Goal: Check status: Check status

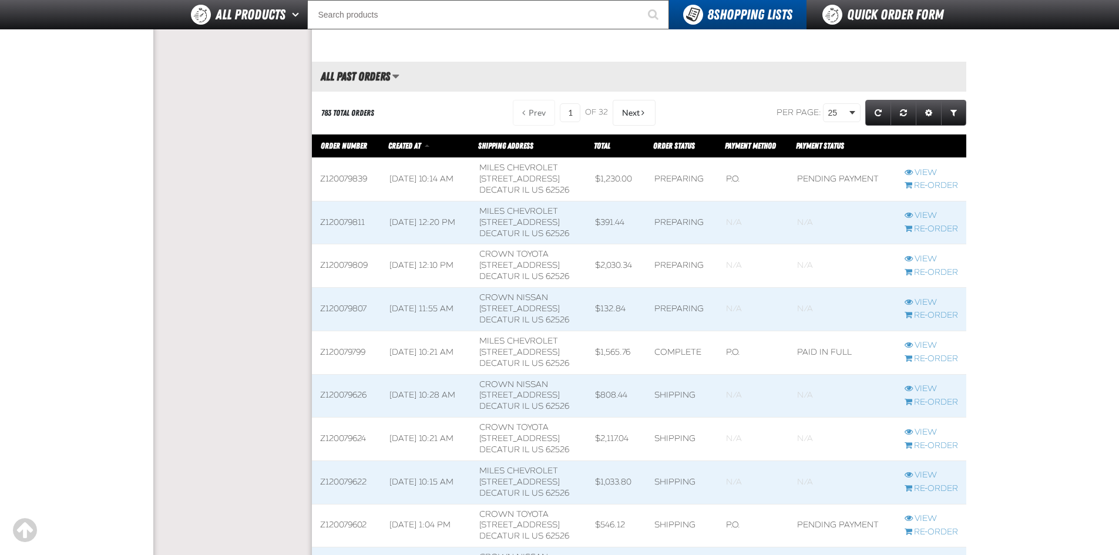
scroll to position [529, 0]
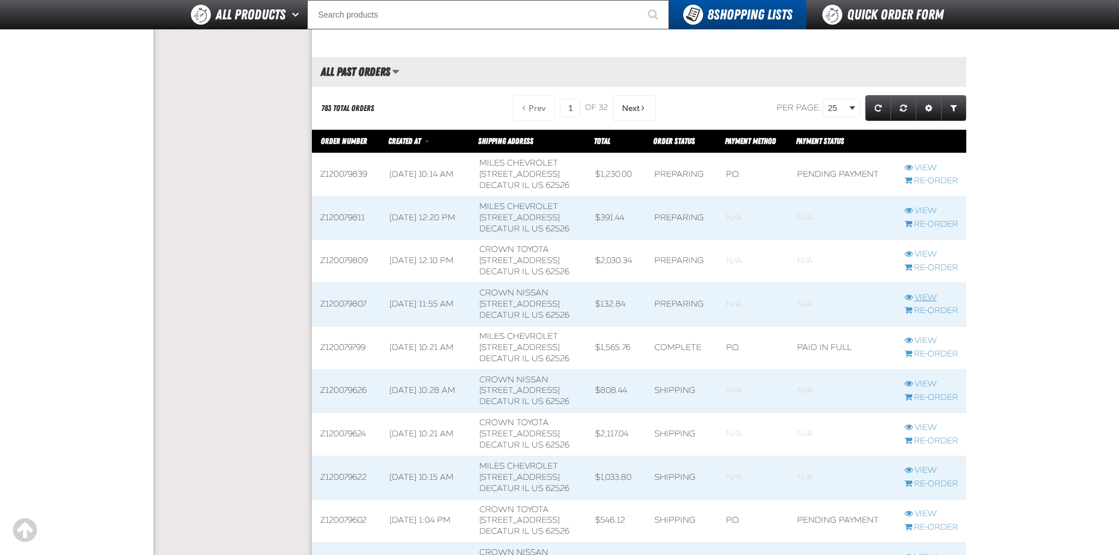
click at [933, 295] on link "View" at bounding box center [931, 298] width 53 height 11
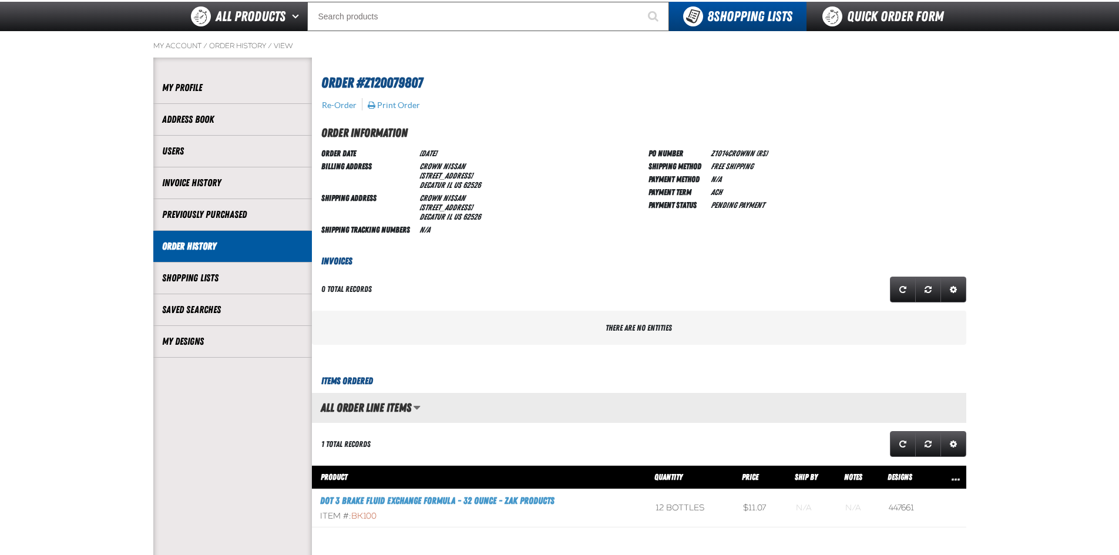
scroll to position [294, 0]
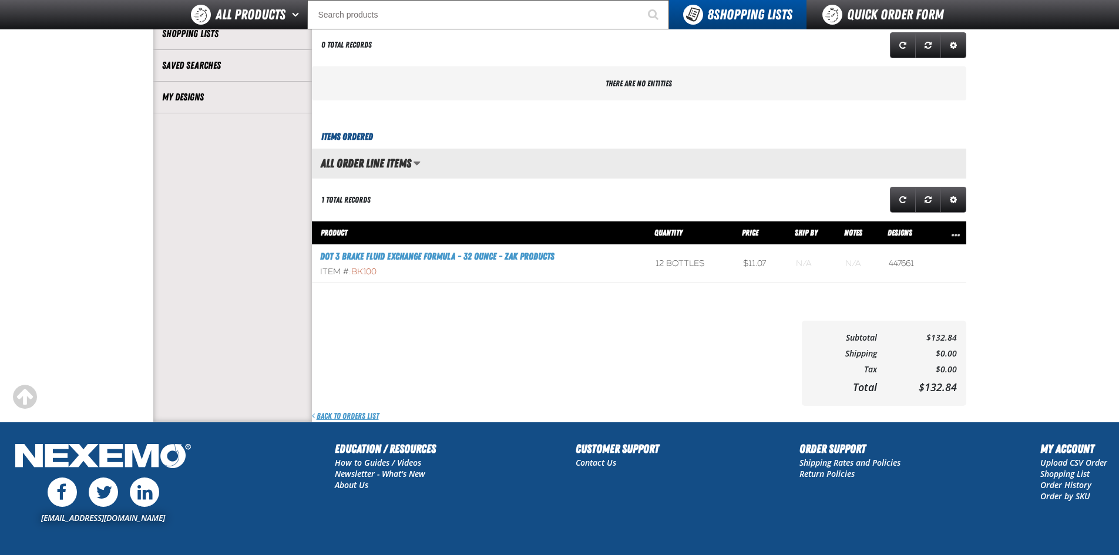
click at [350, 411] on link "Back to Orders List" at bounding box center [345, 416] width 67 height 11
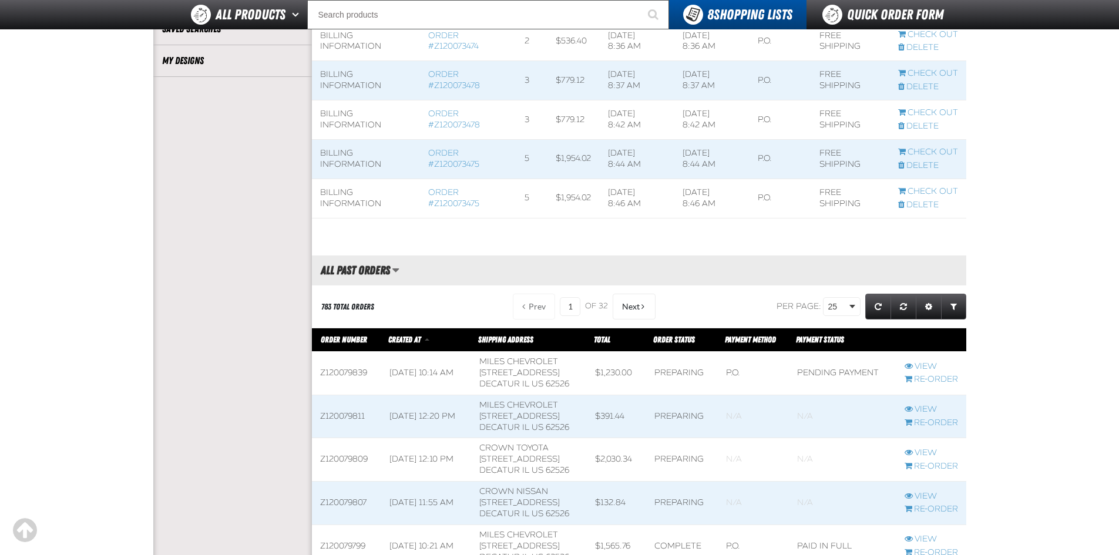
scroll to position [411, 0]
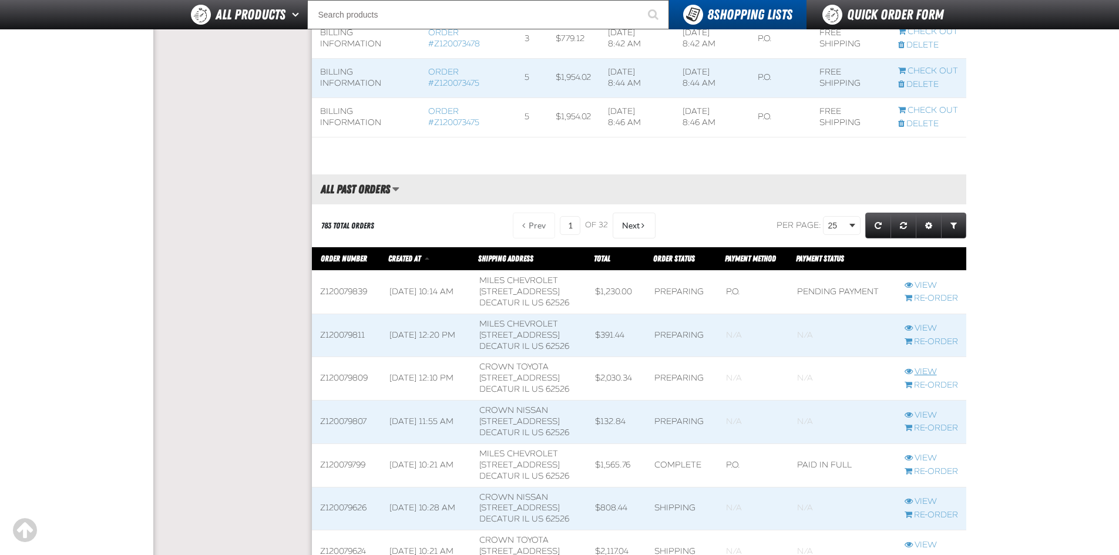
click at [918, 370] on link "View" at bounding box center [931, 372] width 53 height 11
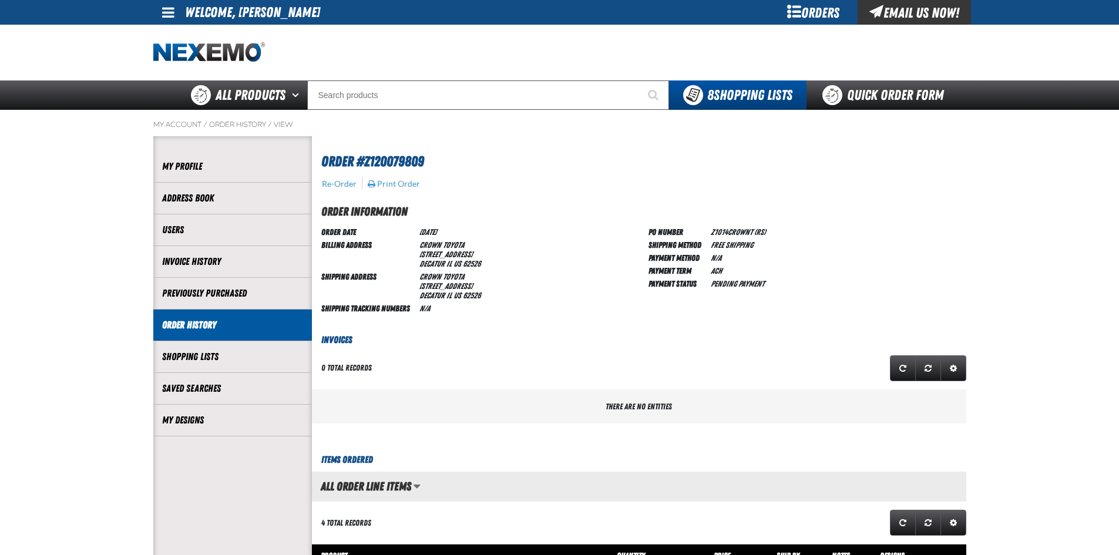
scroll to position [294, 0]
